Goal: Task Accomplishment & Management: Manage account settings

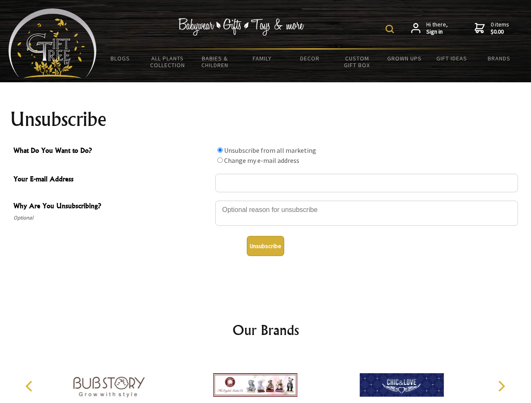
click at [391, 29] on img at bounding box center [389, 29] width 8 height 8
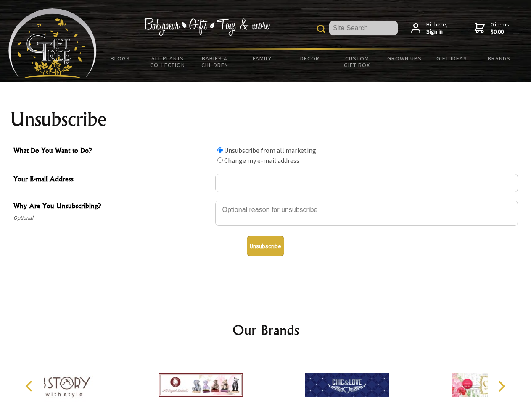
click at [266, 200] on div at bounding box center [366, 214] width 303 height 29
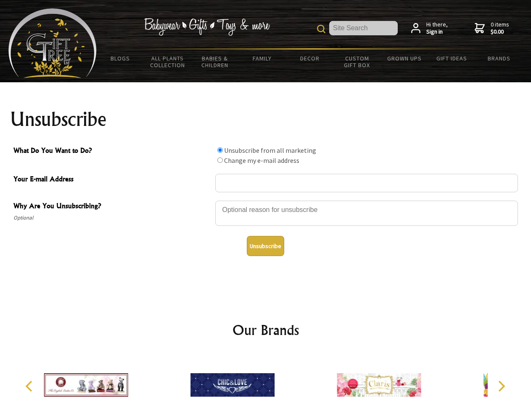
click at [220, 150] on input "What Do You Want to Do?" at bounding box center [219, 149] width 5 height 5
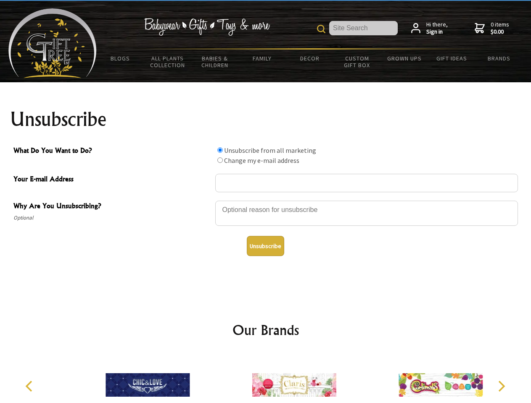
click at [220, 160] on input "What Do You Want to Do?" at bounding box center [219, 160] width 5 height 5
radio input "true"
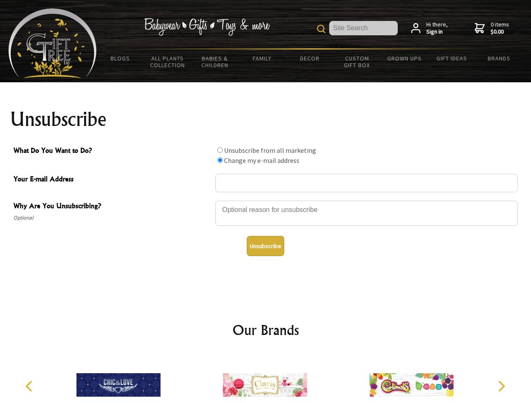
click at [265, 246] on button "Unsubscribe" at bounding box center [265, 246] width 37 height 20
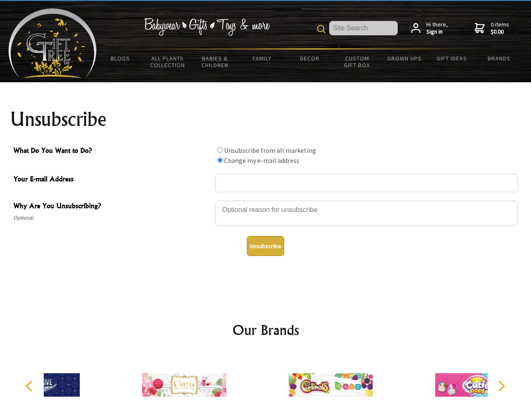
click at [30, 387] on icon "Previous" at bounding box center [29, 386] width 11 height 11
click at [501, 387] on icon "Next" at bounding box center [500, 386] width 11 height 11
